Goal: Check status: Check status

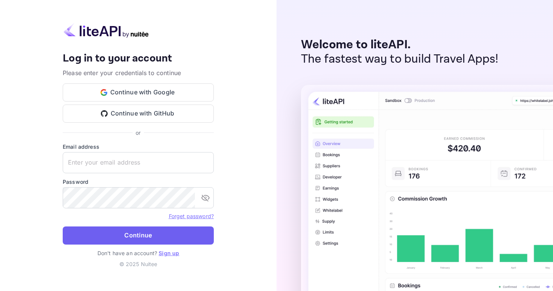
type input "[EMAIL_ADDRESS][DOMAIN_NAME]"
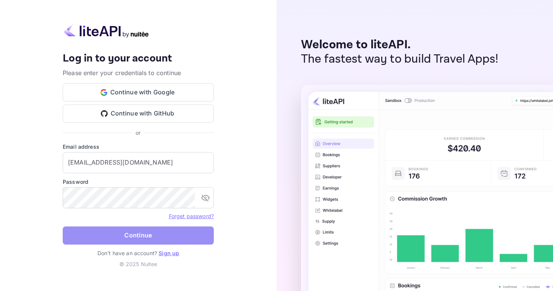
click at [89, 232] on button "Continue" at bounding box center [138, 236] width 151 height 18
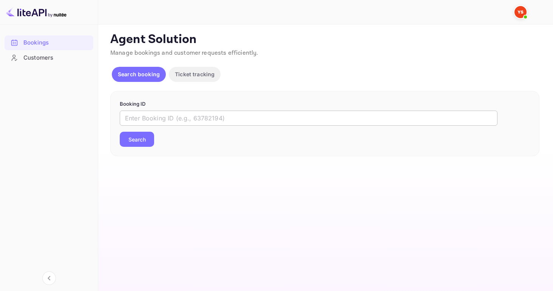
click at [154, 122] on input "text" at bounding box center [309, 118] width 378 height 15
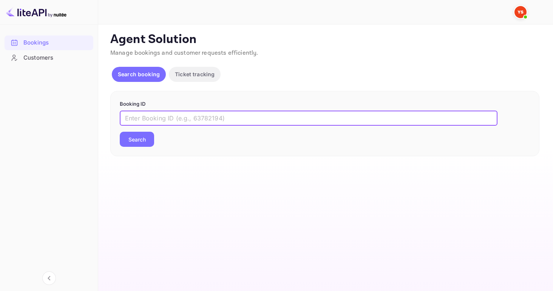
paste input "9119769"
type input "9119769"
click at [139, 138] on button "Search" at bounding box center [137, 139] width 34 height 15
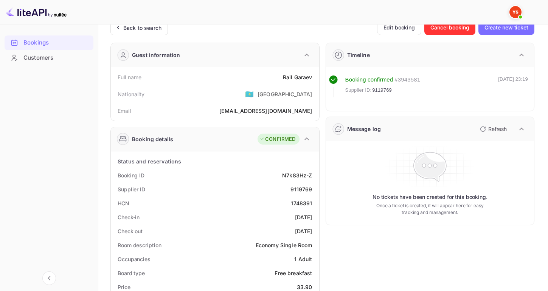
scroll to position [14, 0]
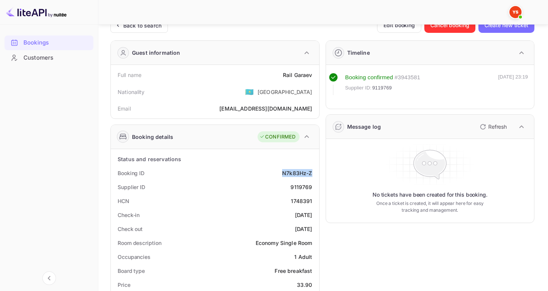
drag, startPoint x: 283, startPoint y: 172, endPoint x: 316, endPoint y: 172, distance: 32.5
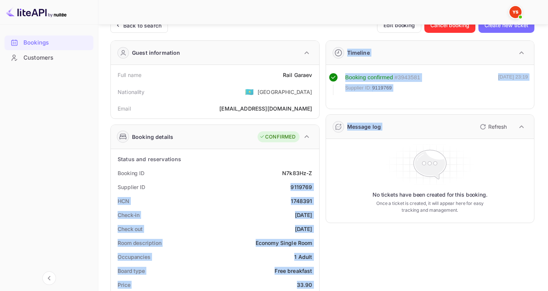
drag, startPoint x: 290, startPoint y: 185, endPoint x: 327, endPoint y: 186, distance: 37.0
click at [287, 183] on div "Supplier ID 9119769" at bounding box center [215, 187] width 202 height 14
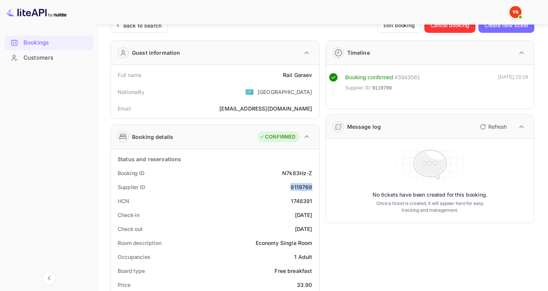
drag, startPoint x: 288, startPoint y: 184, endPoint x: 313, endPoint y: 184, distance: 25.3
click at [313, 184] on div "Supplier ID 9119769" at bounding box center [215, 187] width 202 height 14
copy div "9119769"
drag, startPoint x: 282, startPoint y: 73, endPoint x: 316, endPoint y: 73, distance: 33.6
click at [316, 73] on div "Full name Rail Garaev Nationality 🇰🇿 [DEMOGRAPHIC_DATA] [PERSON_NAME] [PERSON_N…" at bounding box center [215, 92] width 208 height 54
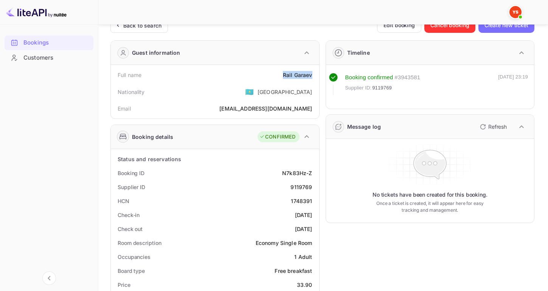
copy div "Rail Garaev"
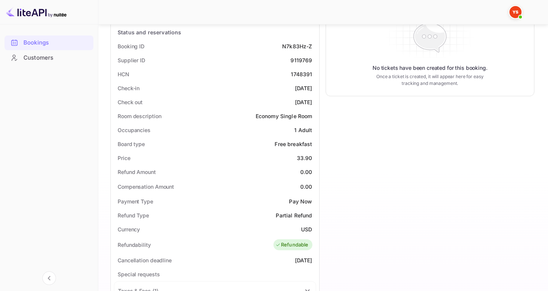
scroll to position [143, 0]
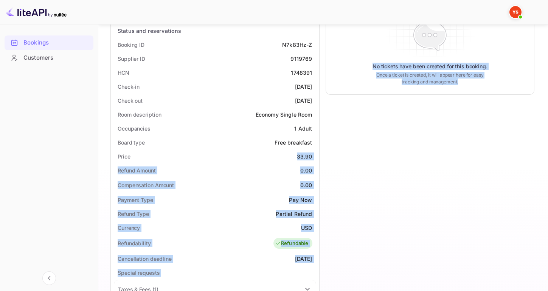
drag, startPoint x: 296, startPoint y: 158, endPoint x: 322, endPoint y: 158, distance: 25.7
click at [322, 158] on div "Guest information Full name Rail Garaev Nationality 🇰🇿 [DEMOGRAPHIC_DATA] Email…" at bounding box center [319, 198] width 430 height 585
click at [322, 158] on div "Timeline Booking confirmed # 3943581 Supplier ID: 9119769 [DATE] 23:19 Message …" at bounding box center [426, 198] width 215 height 585
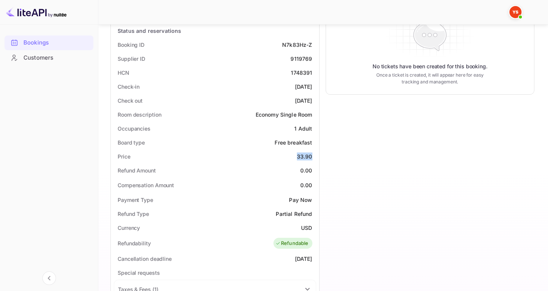
drag, startPoint x: 294, startPoint y: 158, endPoint x: 313, endPoint y: 156, distance: 18.2
click at [313, 156] on div "Price 33.90" at bounding box center [215, 157] width 202 height 14
copy div "33.90"
drag, startPoint x: 301, startPoint y: 224, endPoint x: 312, endPoint y: 224, distance: 11.0
click at [312, 224] on div "Currency USD" at bounding box center [215, 228] width 202 height 14
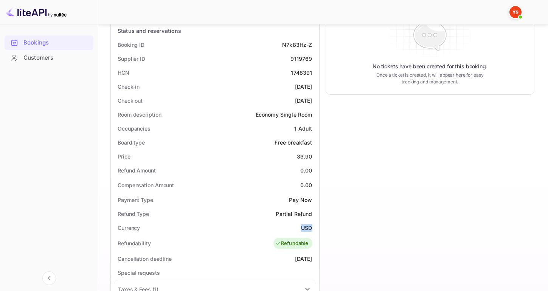
copy div "USD"
